Goal: Check status

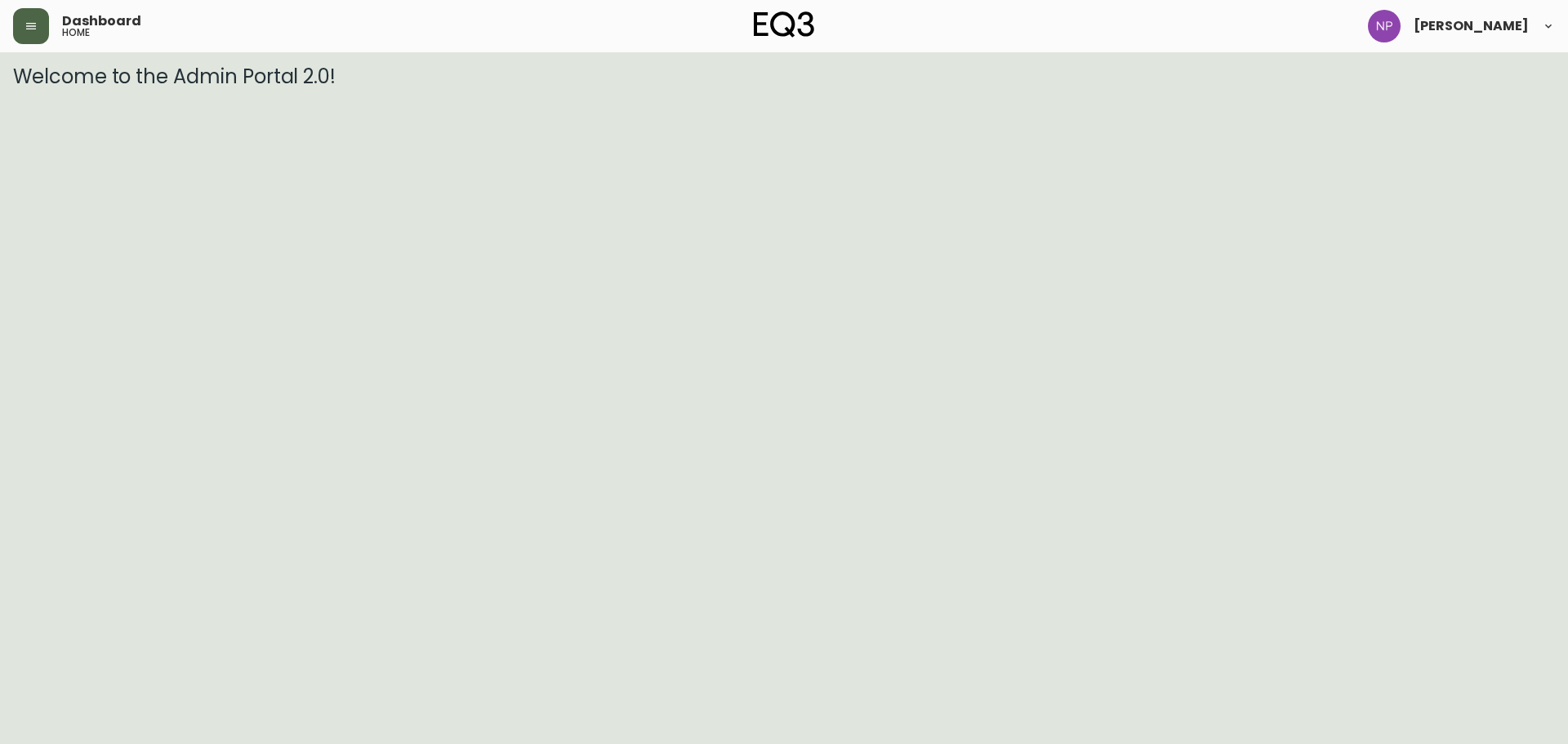
click at [31, 25] on icon "button" at bounding box center [31, 26] width 13 height 13
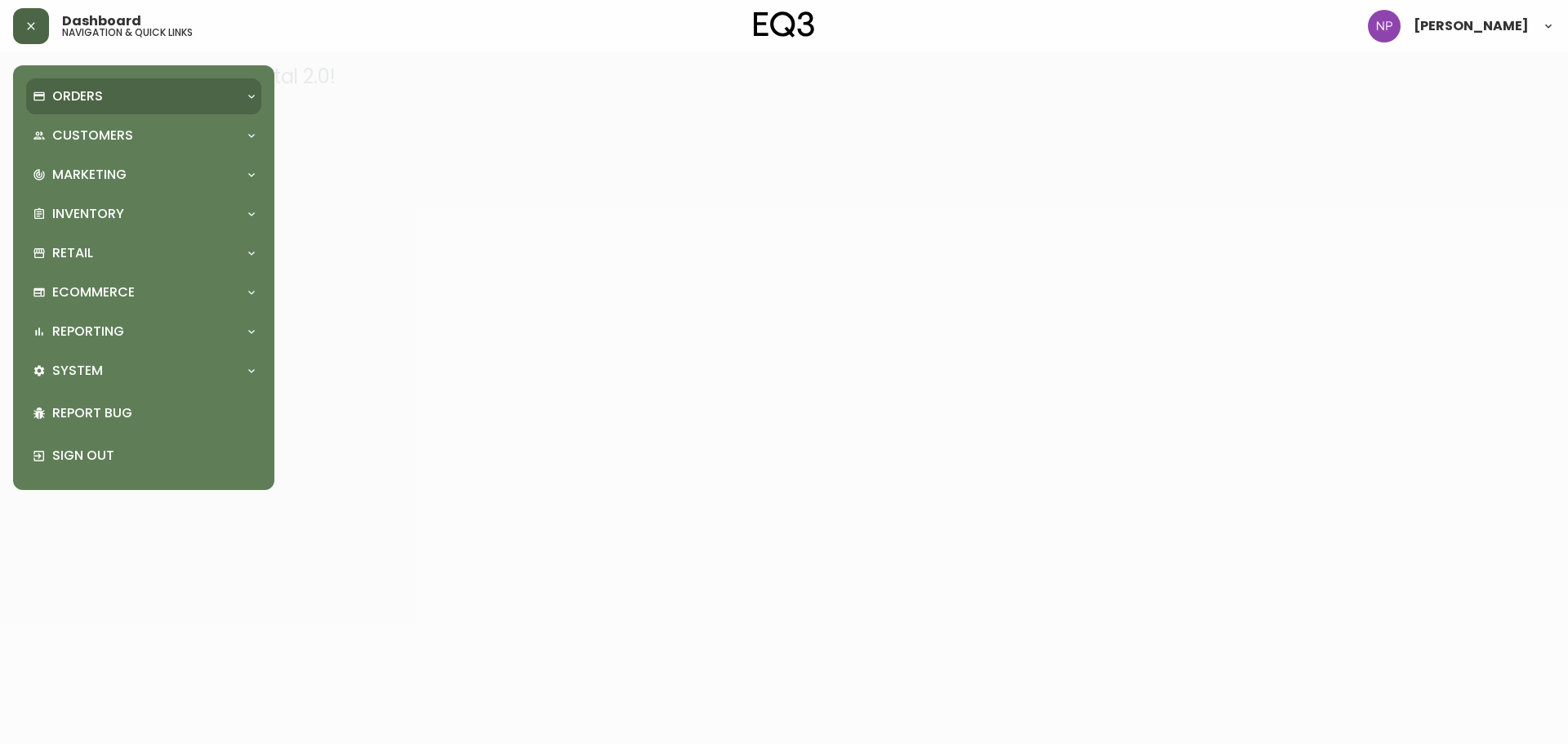
click at [108, 107] on div "Orders" at bounding box center [143, 96] width 235 height 36
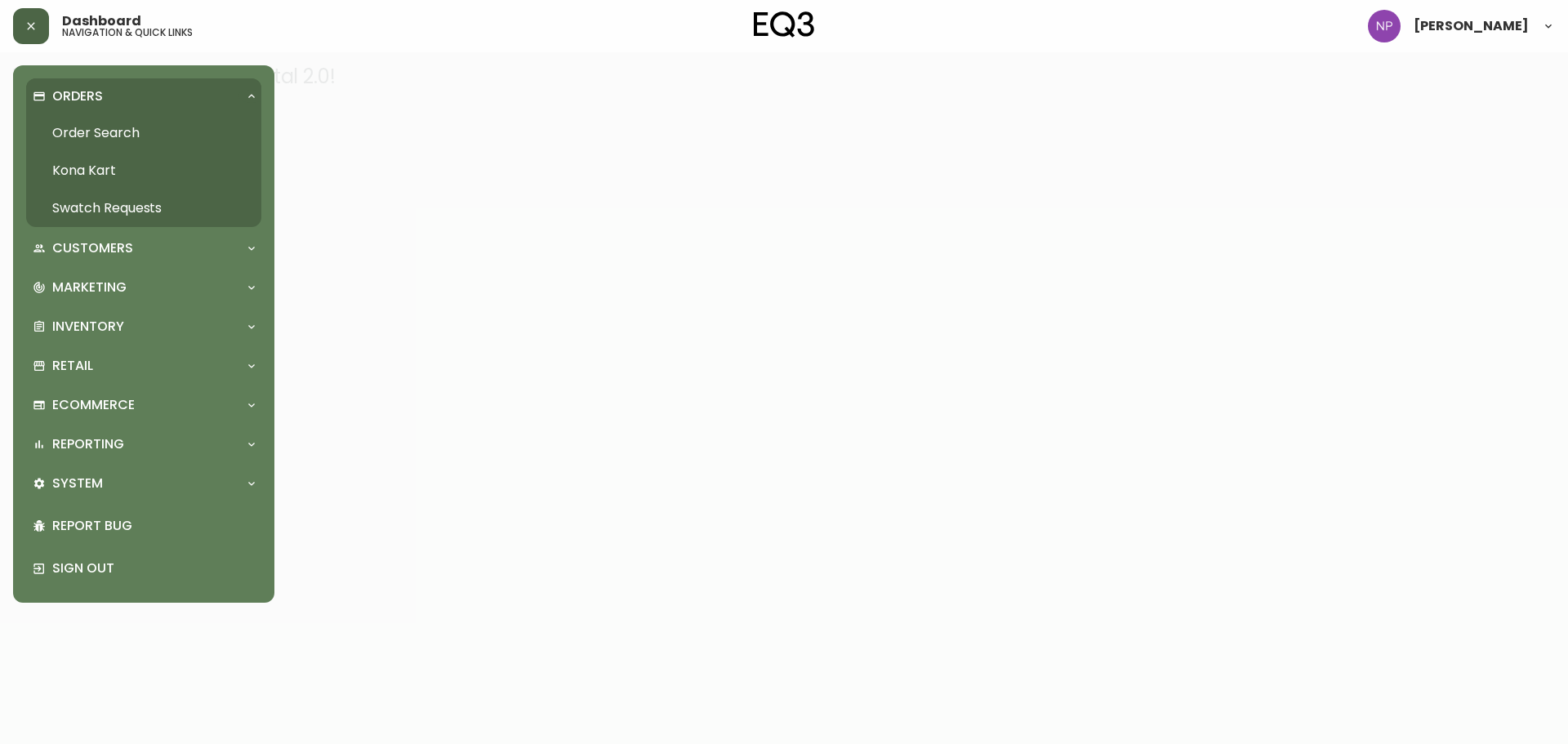
click at [120, 140] on link "Order Search" at bounding box center [143, 133] width 235 height 37
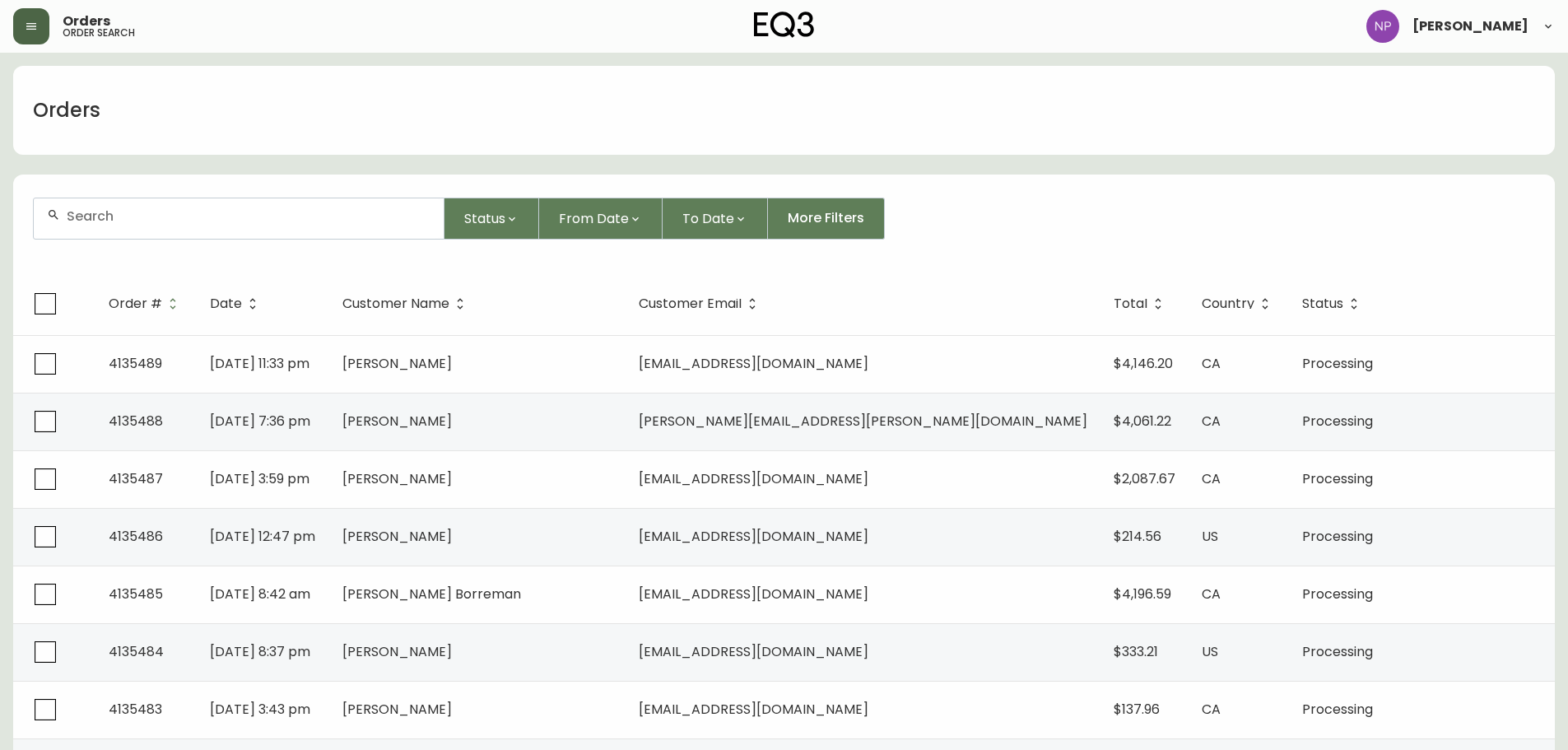
click at [225, 210] on input "text" at bounding box center [248, 216] width 363 height 15
type input "4133610"
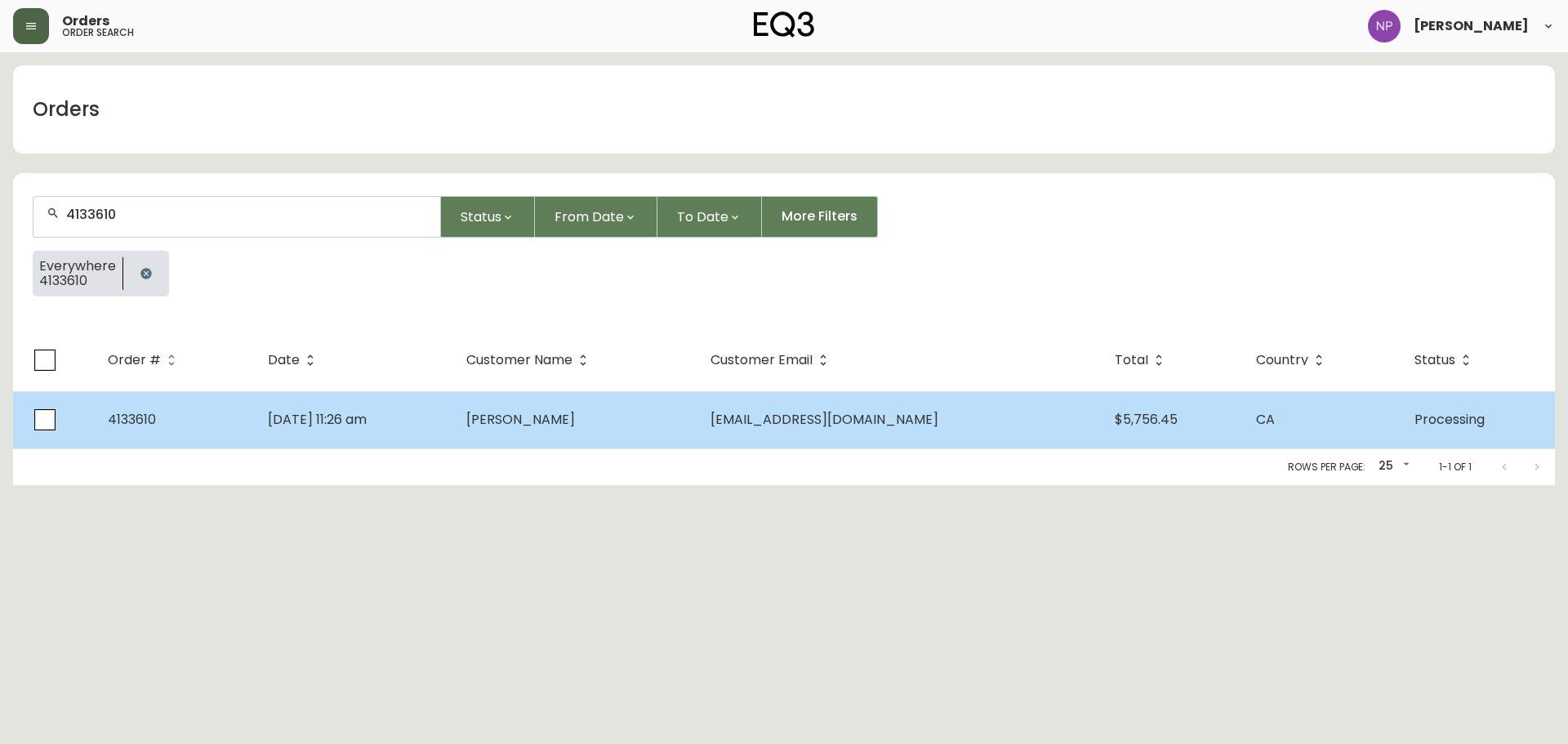
click at [453, 408] on td "[DATE] 11:26 am" at bounding box center [353, 419] width 198 height 57
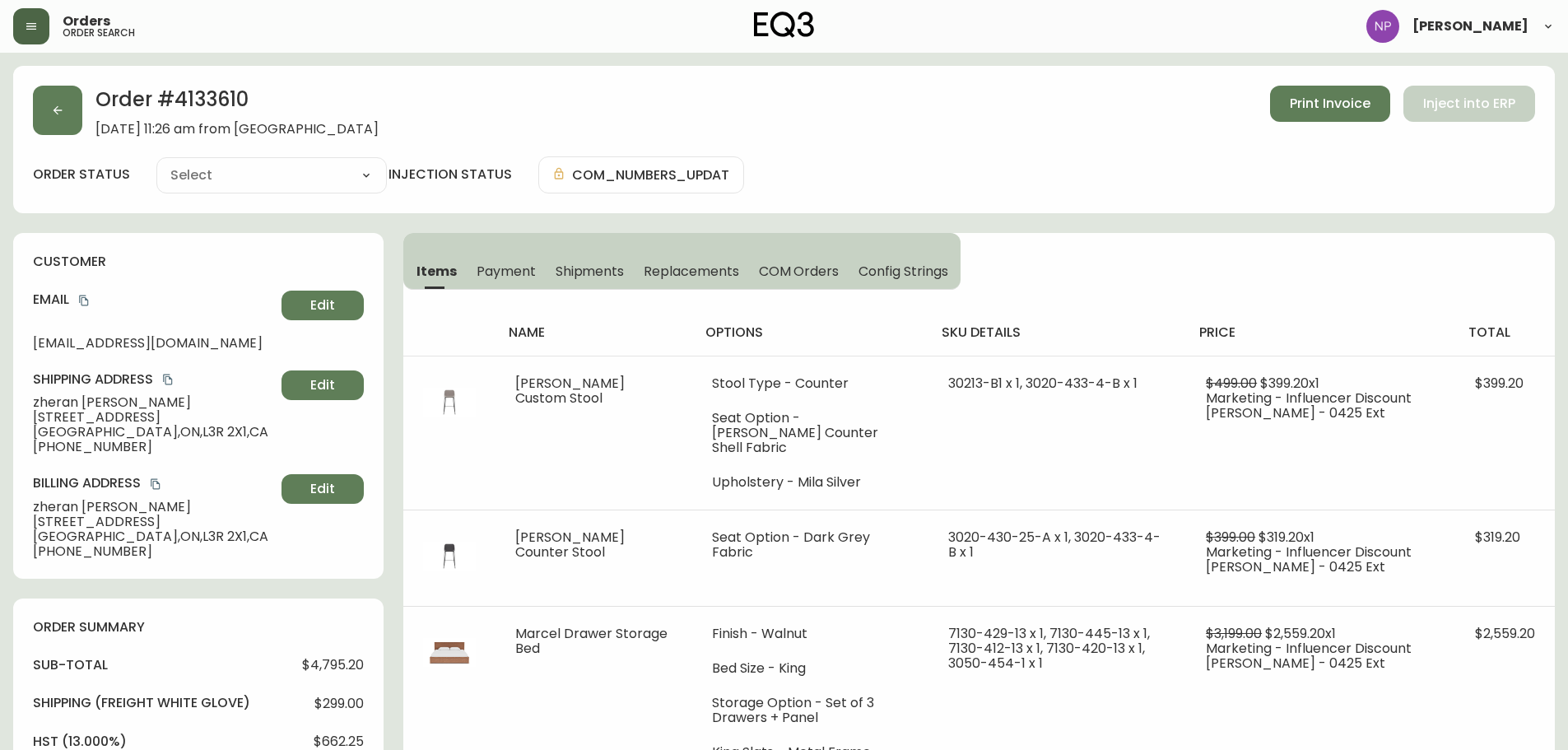
type input "Processing"
select select "PROCESSING"
